Goal: Navigation & Orientation: Understand site structure

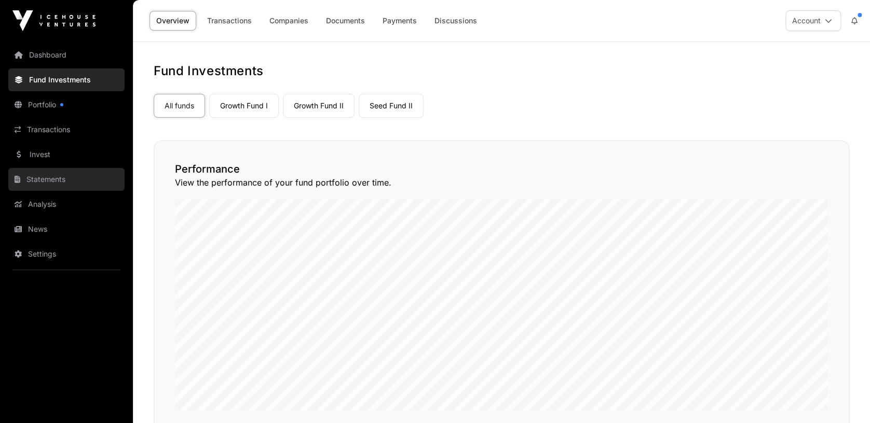
click at [50, 177] on link "Statements" at bounding box center [66, 179] width 116 height 23
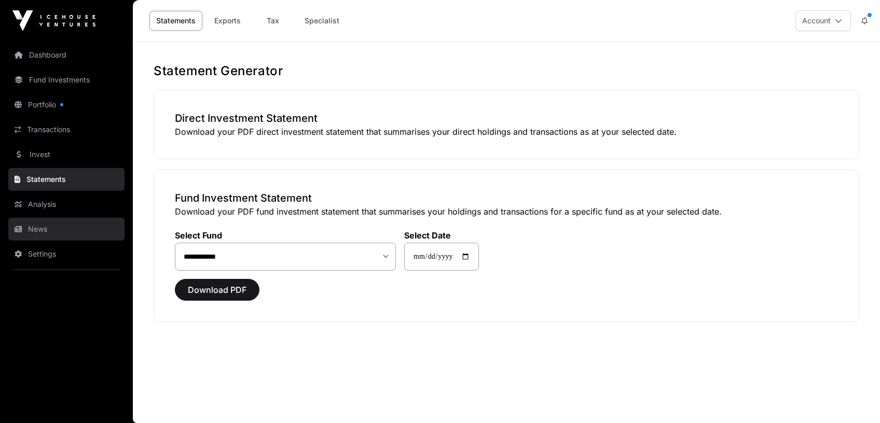
click at [37, 227] on link "News" at bounding box center [66, 229] width 116 height 23
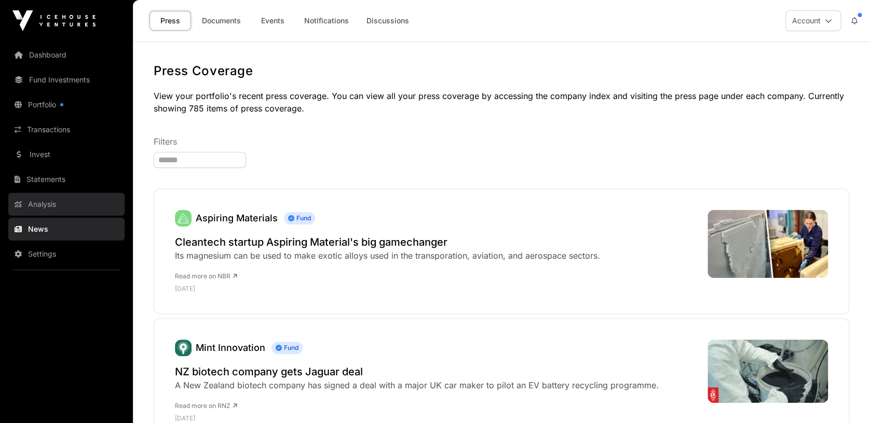
click at [35, 203] on link "Analysis" at bounding box center [66, 204] width 116 height 23
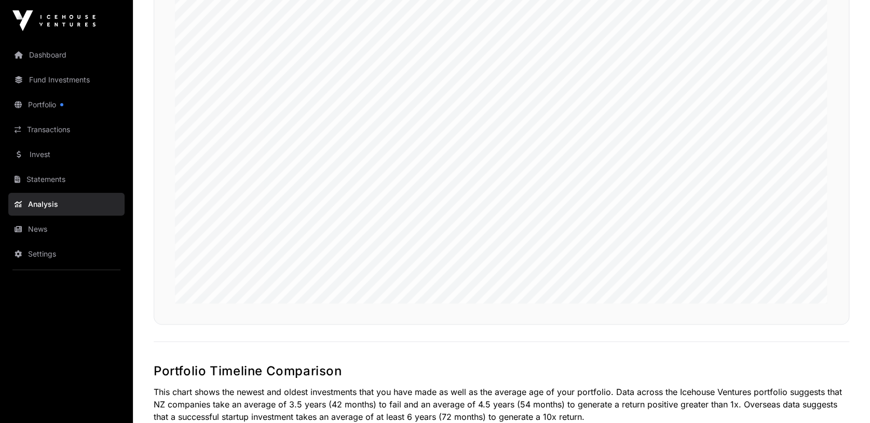
scroll to position [415, 0]
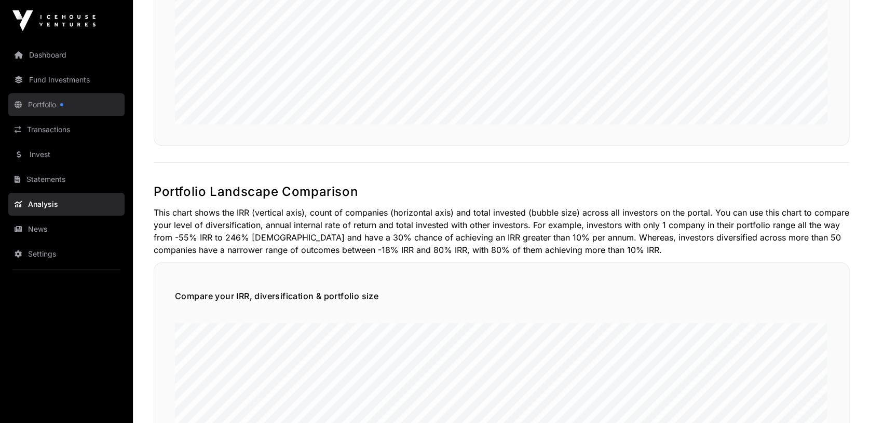
click at [30, 98] on link "Portfolio" at bounding box center [66, 104] width 116 height 23
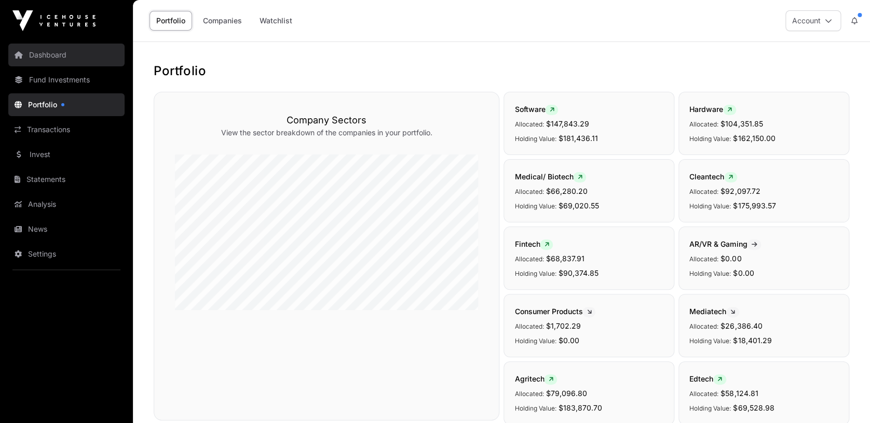
click at [45, 53] on link "Dashboard" at bounding box center [66, 55] width 116 height 23
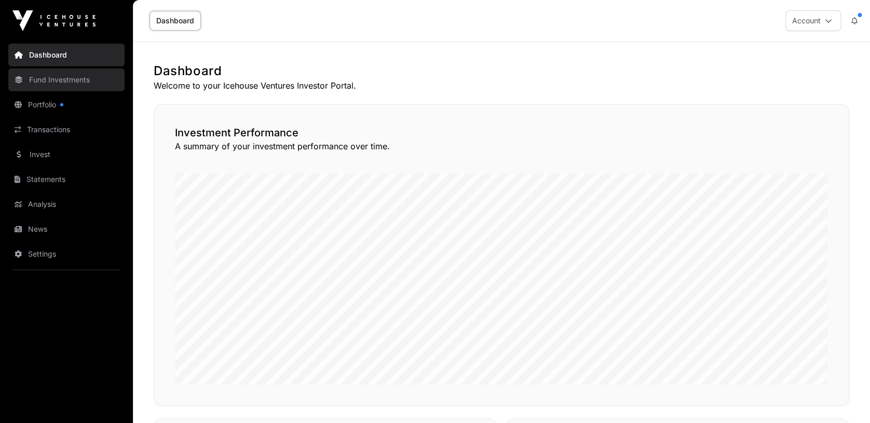
click at [60, 79] on link "Fund Investments" at bounding box center [66, 79] width 116 height 23
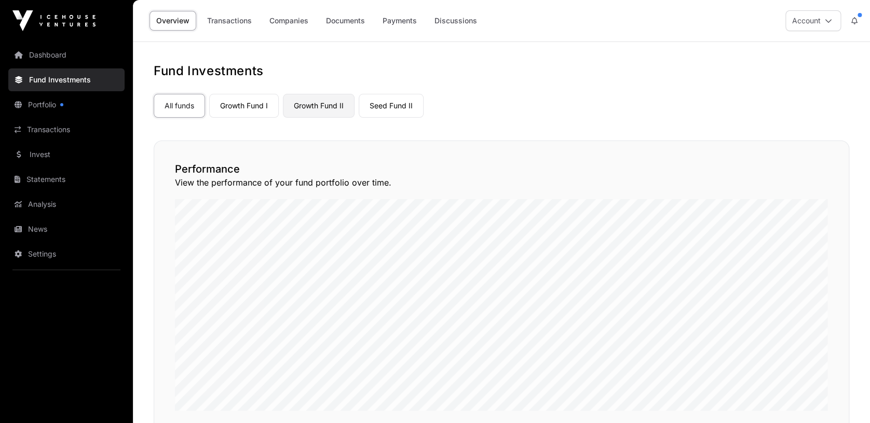
click at [324, 101] on link "Growth Fund II" at bounding box center [319, 106] width 72 height 24
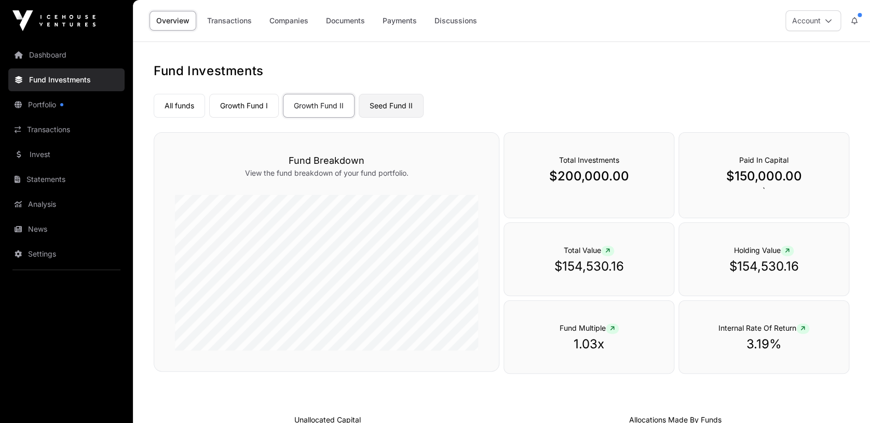
click at [382, 101] on link "Seed Fund II" at bounding box center [391, 106] width 65 height 24
click at [251, 105] on link "Growth Fund I" at bounding box center [244, 106] width 70 height 24
click at [331, 108] on link "Growth Fund II" at bounding box center [319, 106] width 72 height 24
